Goal: Find specific fact: Find specific page/section

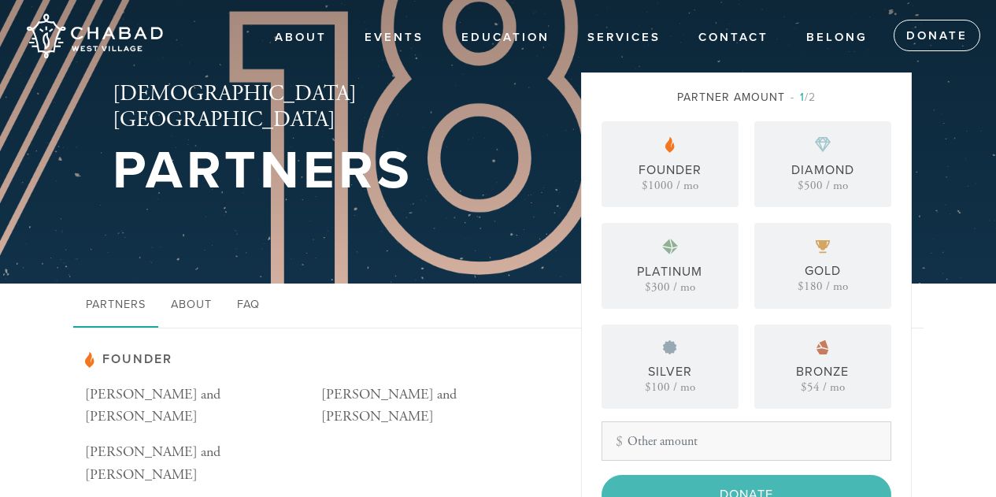
scroll to position [245, 0]
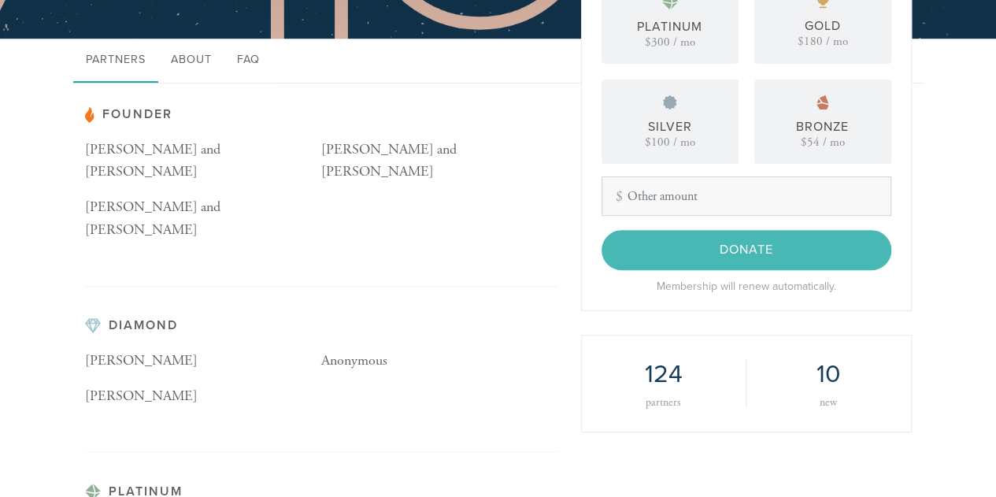
click at [844, 80] on div "Bronze $54 / mo" at bounding box center [822, 121] width 137 height 84
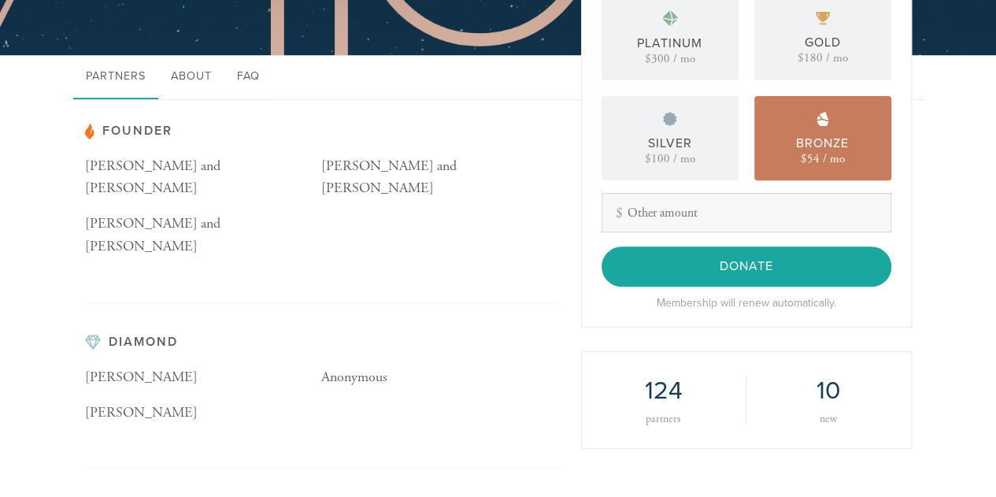
scroll to position [231, 0]
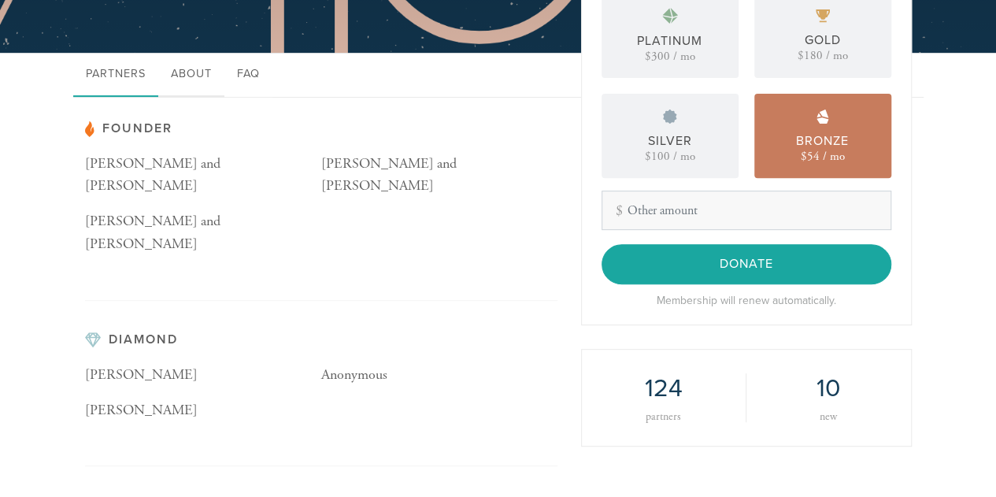
click at [204, 79] on link "About" at bounding box center [191, 75] width 66 height 44
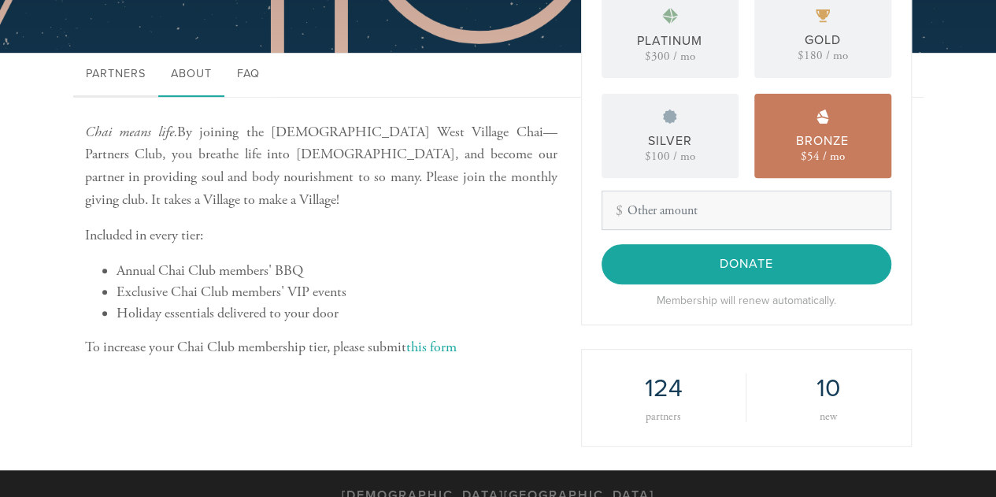
click at [115, 70] on link "Partners" at bounding box center [115, 75] width 85 height 44
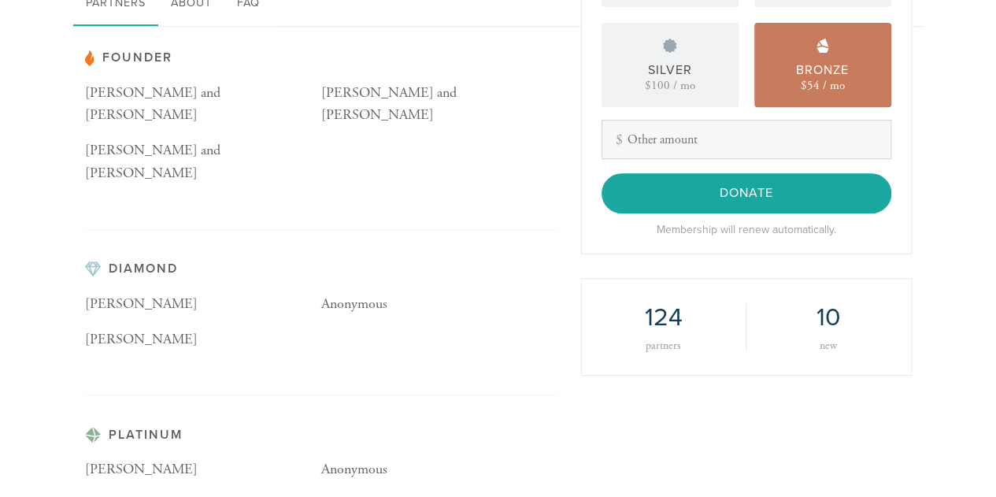
scroll to position [302, 0]
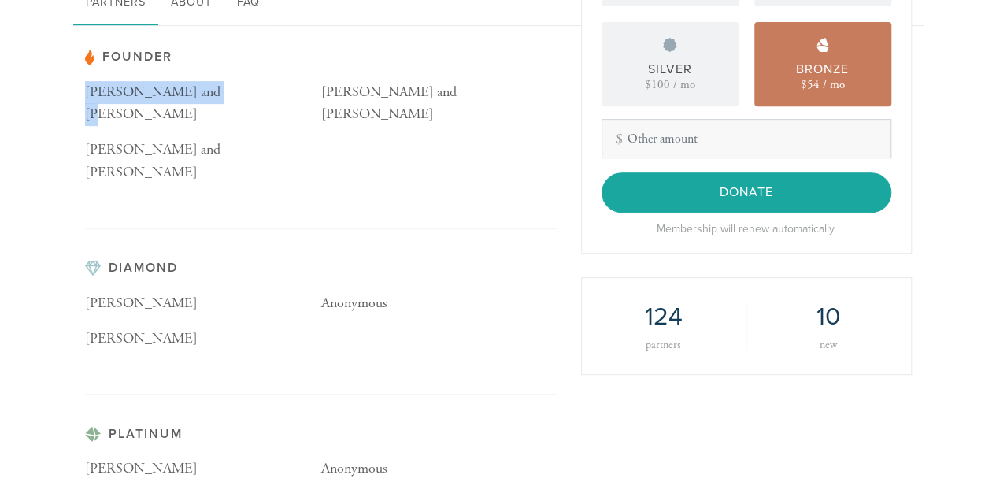
drag, startPoint x: 239, startPoint y: 89, endPoint x: 87, endPoint y: 99, distance: 153.0
click at [87, 99] on p "[PERSON_NAME] and [PERSON_NAME]" at bounding box center [203, 104] width 236 height 46
copy p "[PERSON_NAME] and [PERSON_NAME]"
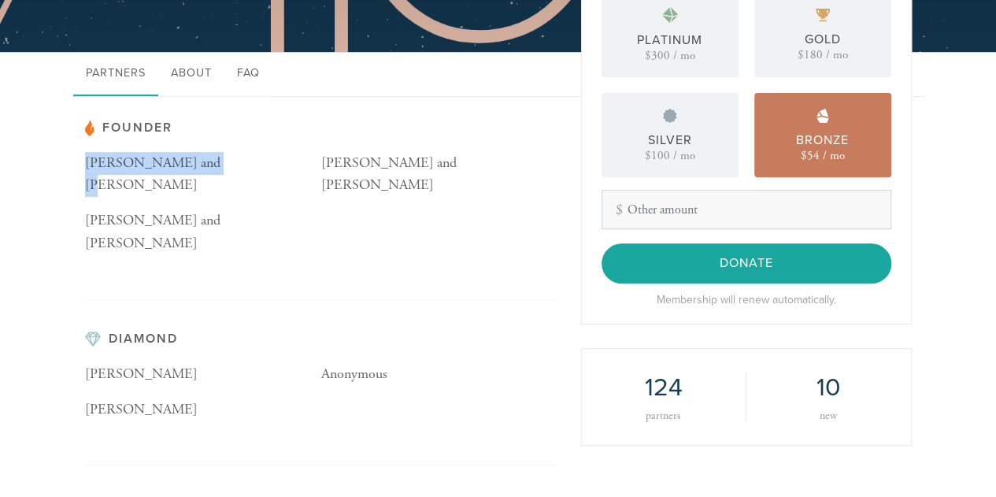
scroll to position [235, 0]
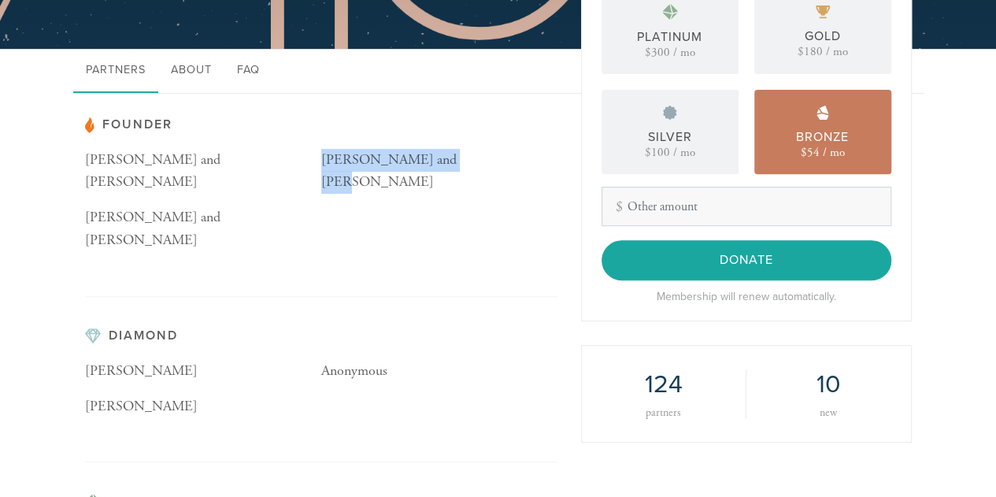
drag, startPoint x: 323, startPoint y: 155, endPoint x: 483, endPoint y: 142, distance: 160.3
click at [483, 142] on div "Founder [PERSON_NAME] and [PERSON_NAME] [PERSON_NAME] and [PERSON_NAME] [PERSON…" at bounding box center [321, 206] width 472 height 179
copy p "[PERSON_NAME] and [PERSON_NAME]"
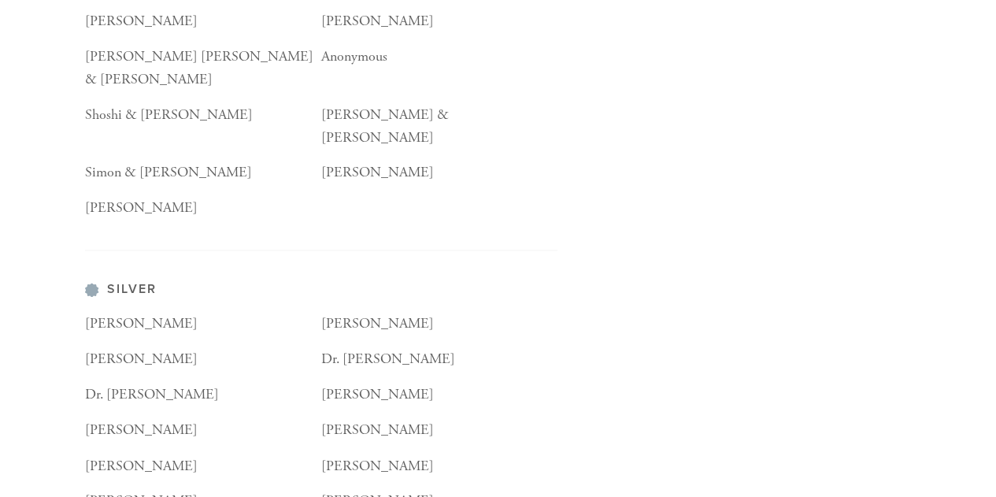
scroll to position [1044, 0]
drag, startPoint x: 438, startPoint y: 201, endPoint x: 316, endPoint y: 213, distance: 121.9
copy div "[PERSON_NAME]"
click at [316, 312] on div "[PERSON_NAME]" at bounding box center [203, 322] width 236 height 21
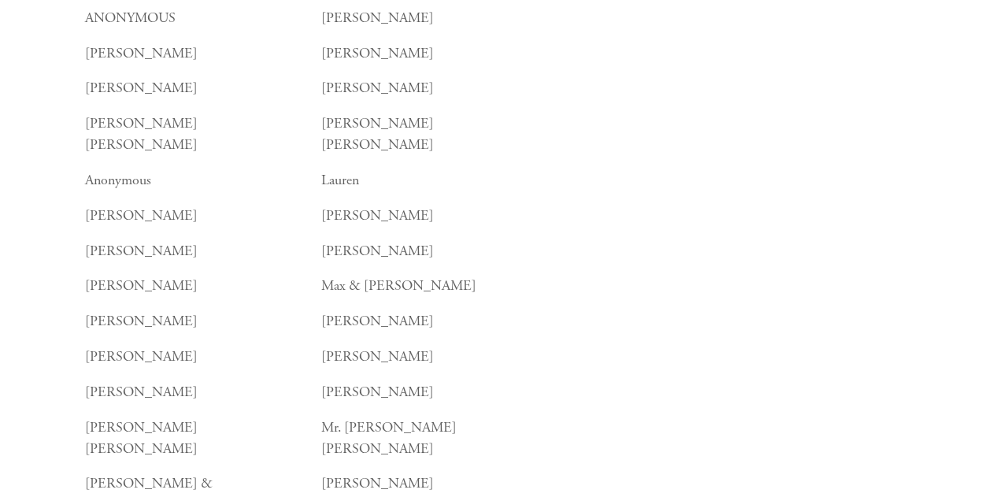
scroll to position [2424, 0]
drag, startPoint x: 445, startPoint y: 280, endPoint x: 301, endPoint y: 267, distance: 143.9
click at [301, 267] on div "[PERSON_NAME] [PERSON_NAME] [PERSON_NAME] [PERSON_NAME] [PERSON_NAME] [PERSON_N…" at bounding box center [321, 291] width 472 height 1082
copy div "[PERSON_NAME]"
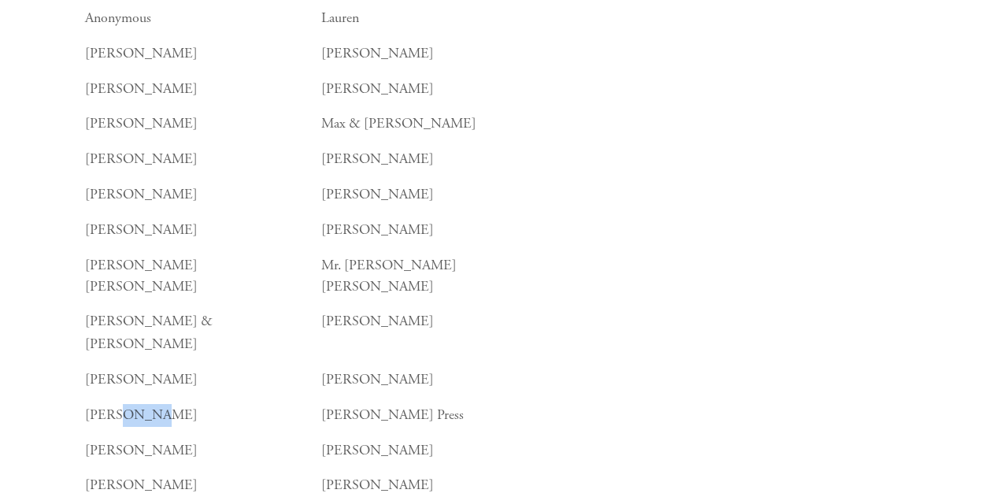
scroll to position [2586, 0]
drag, startPoint x: 172, startPoint y: 310, endPoint x: 151, endPoint y: 309, distance: 21.3
drag, startPoint x: 181, startPoint y: 276, endPoint x: 85, endPoint y: 279, distance: 96.1
click at [85, 493] on p "[PERSON_NAME]" at bounding box center [203, 504] width 236 height 23
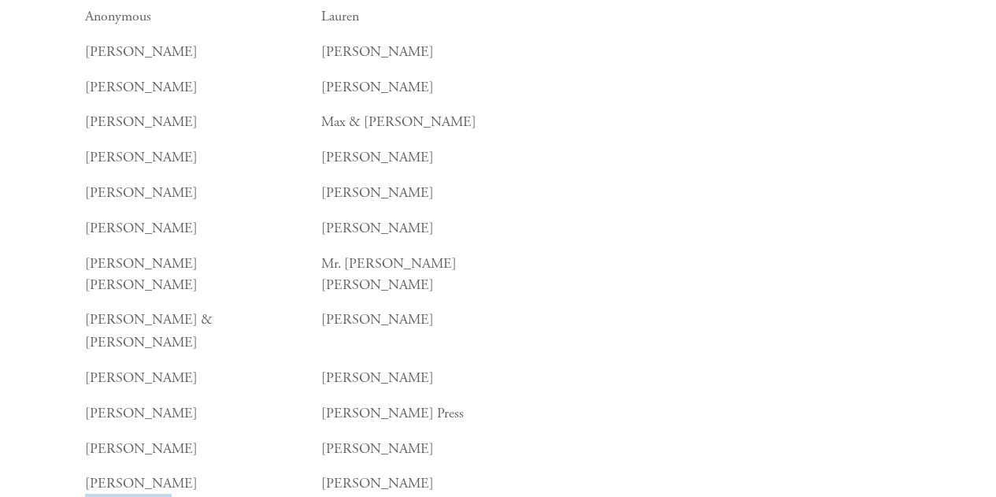
copy p "[PERSON_NAME]"
drag, startPoint x: 434, startPoint y: 347, endPoint x: 321, endPoint y: 342, distance: 113.4
copy p "[PERSON_NAME]"
